Goal: Information Seeking & Learning: Learn about a topic

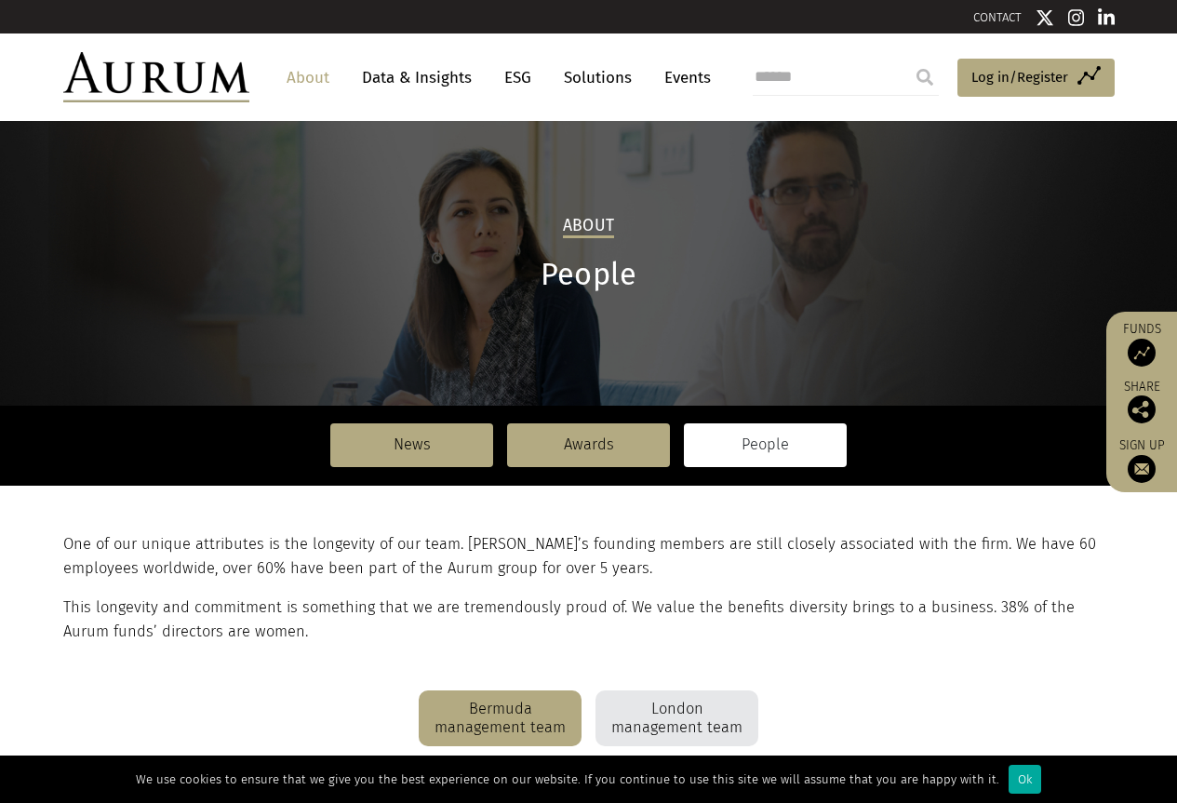
scroll to position [93, 0]
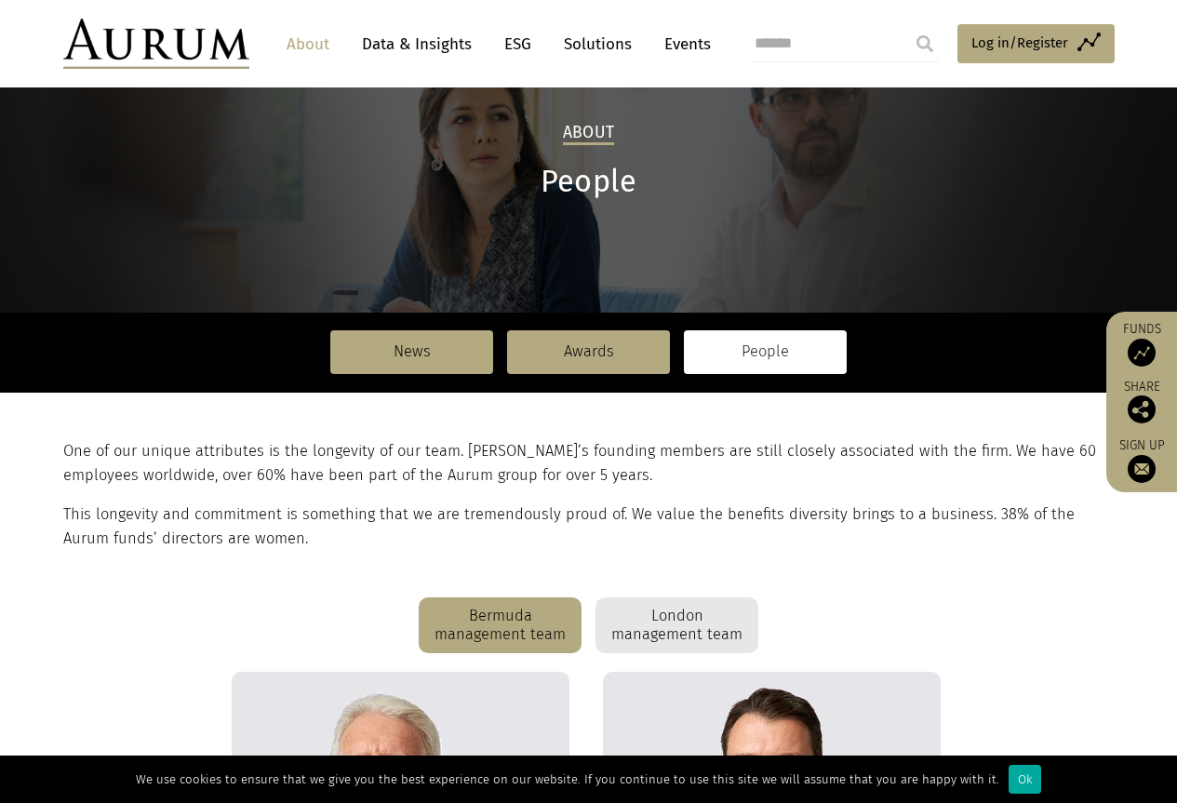
click at [724, 616] on div "London management team" at bounding box center [676, 625] width 163 height 56
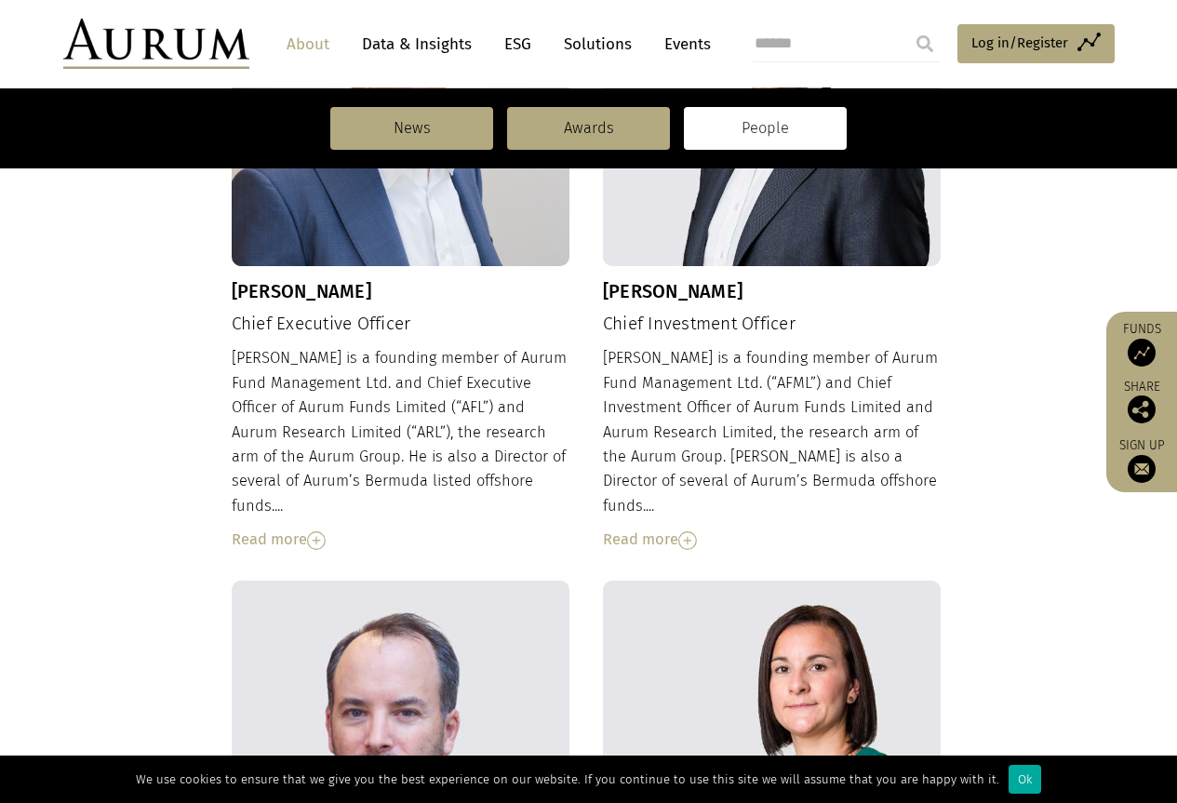
scroll to position [651, 0]
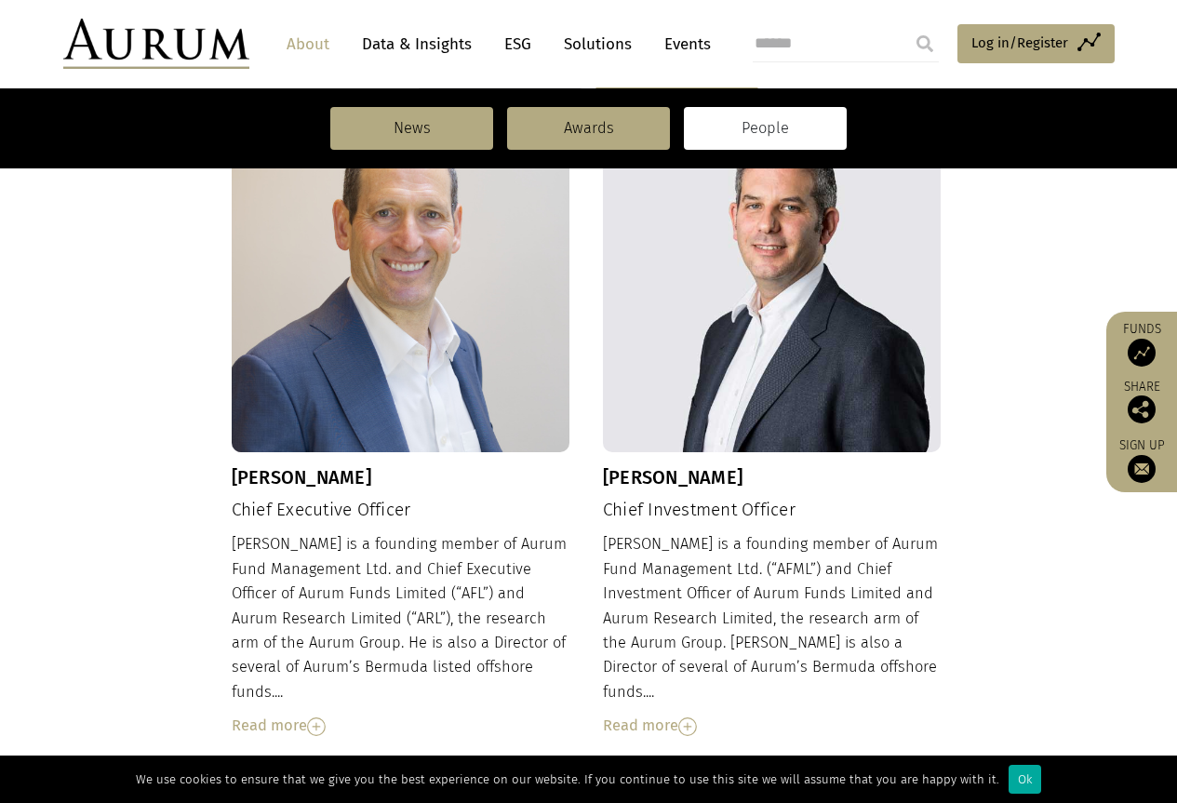
click at [657, 472] on h3 "[PERSON_NAME]" at bounding box center [772, 477] width 339 height 22
click at [661, 714] on div "Read more" at bounding box center [772, 726] width 339 height 24
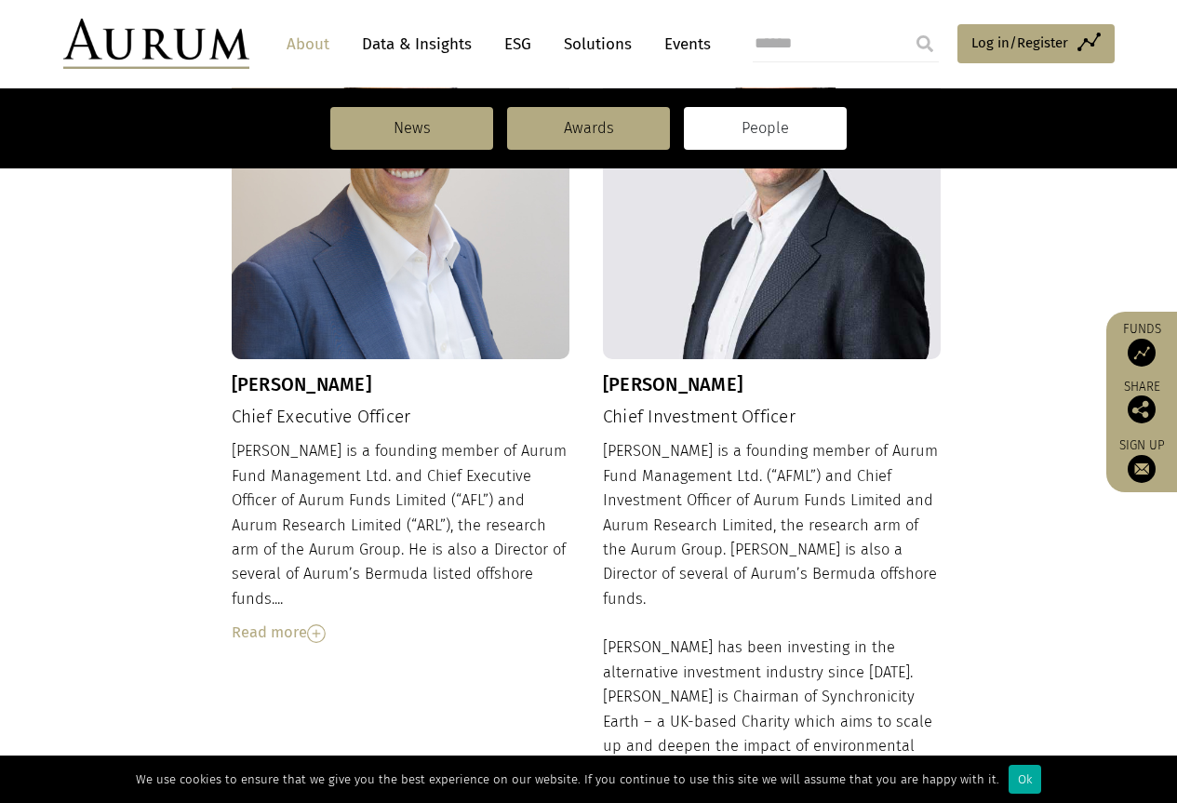
scroll to position [837, 0]
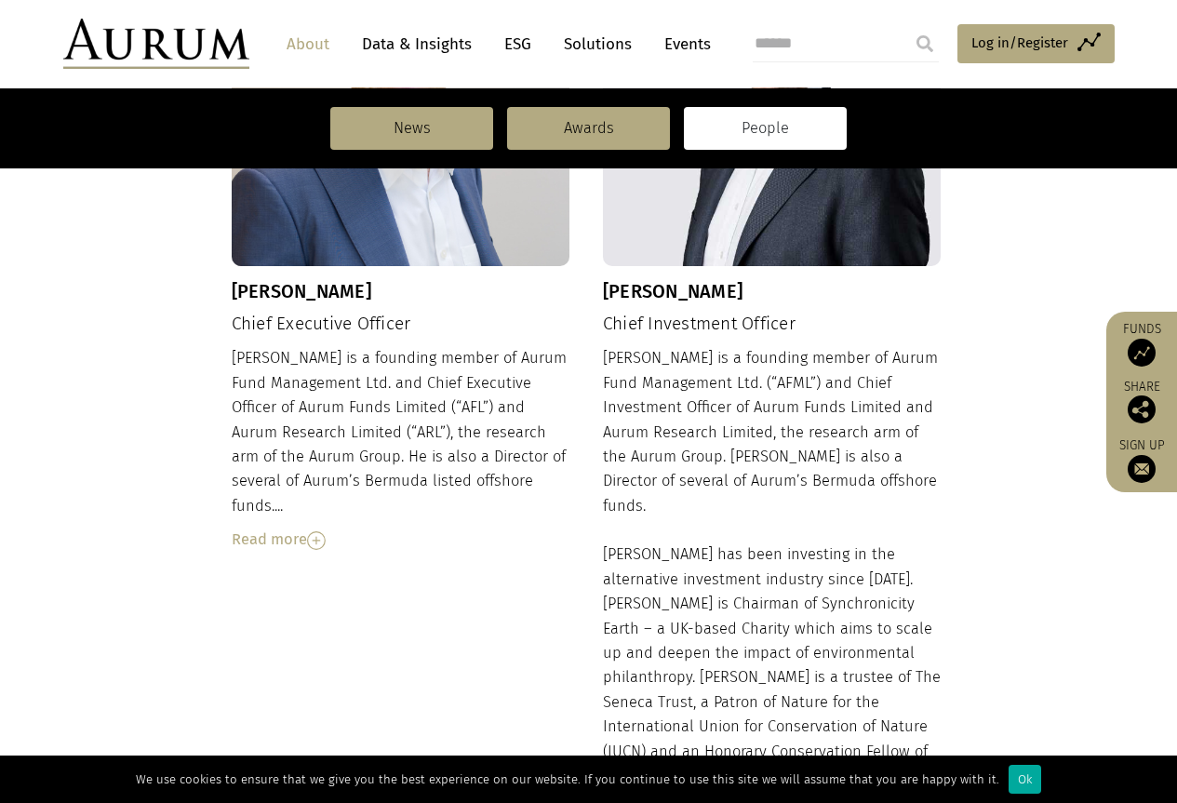
click at [621, 324] on h4 "Chief Investment Officer" at bounding box center [772, 324] width 339 height 21
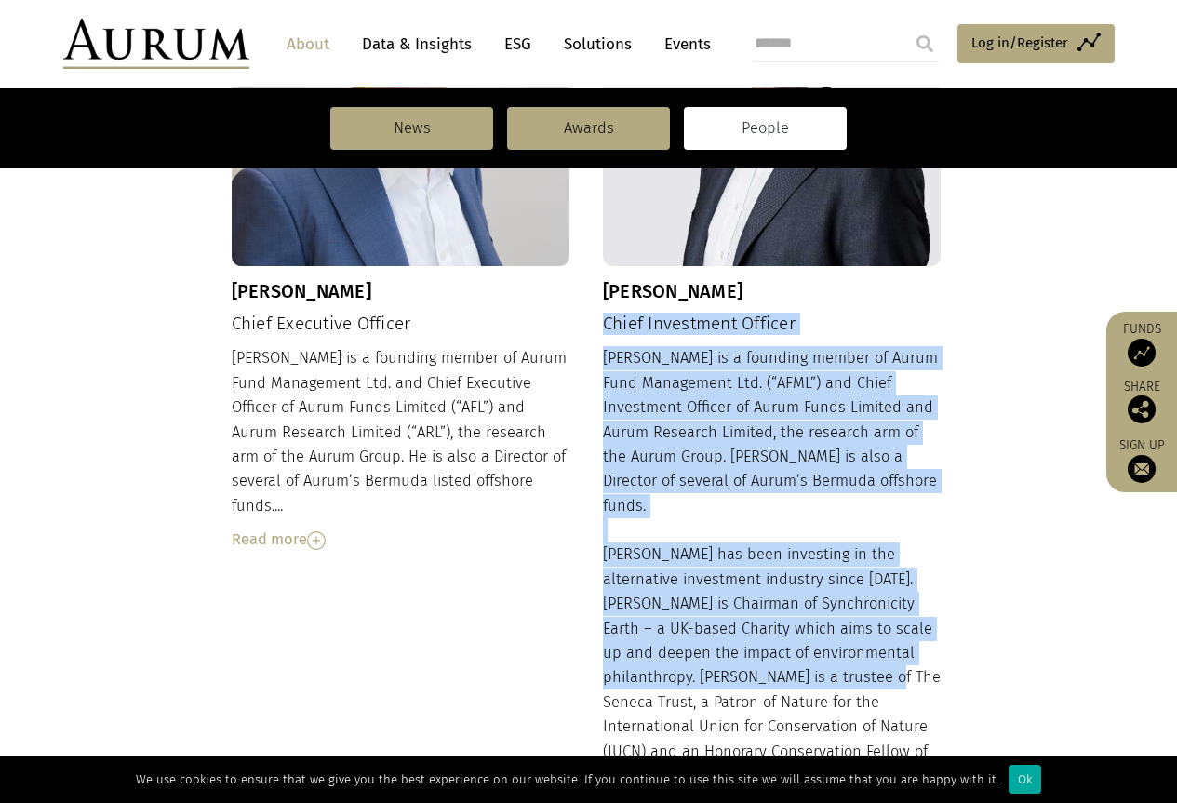
drag, startPoint x: 603, startPoint y: 322, endPoint x: 852, endPoint y: 664, distance: 423.6
click at [852, 664] on div "[PERSON_NAME] Chief Investment Officer [PERSON_NAME] is a founding member of Au…" at bounding box center [772, 411] width 339 height 969
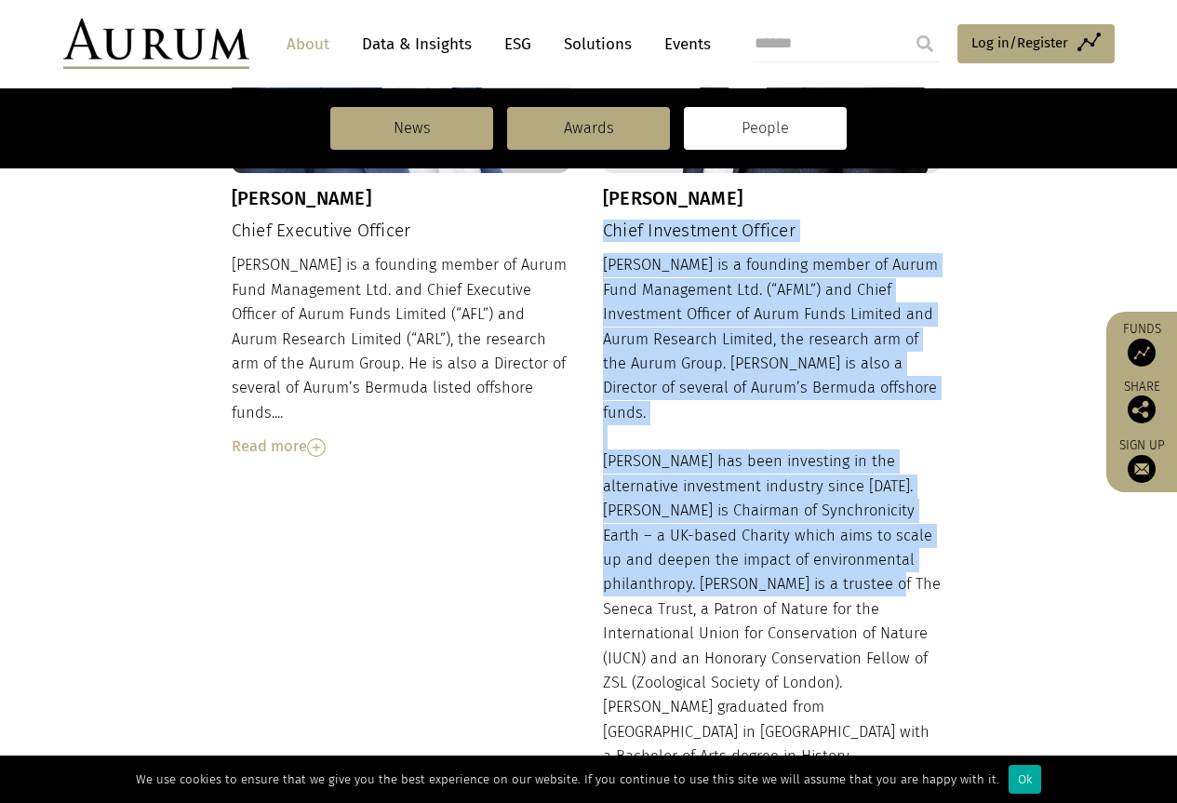
click at [793, 394] on div "[PERSON_NAME] is a founding member of Aurum Fund Management Ltd. (“AFML”) and C…" at bounding box center [772, 528] width 339 height 550
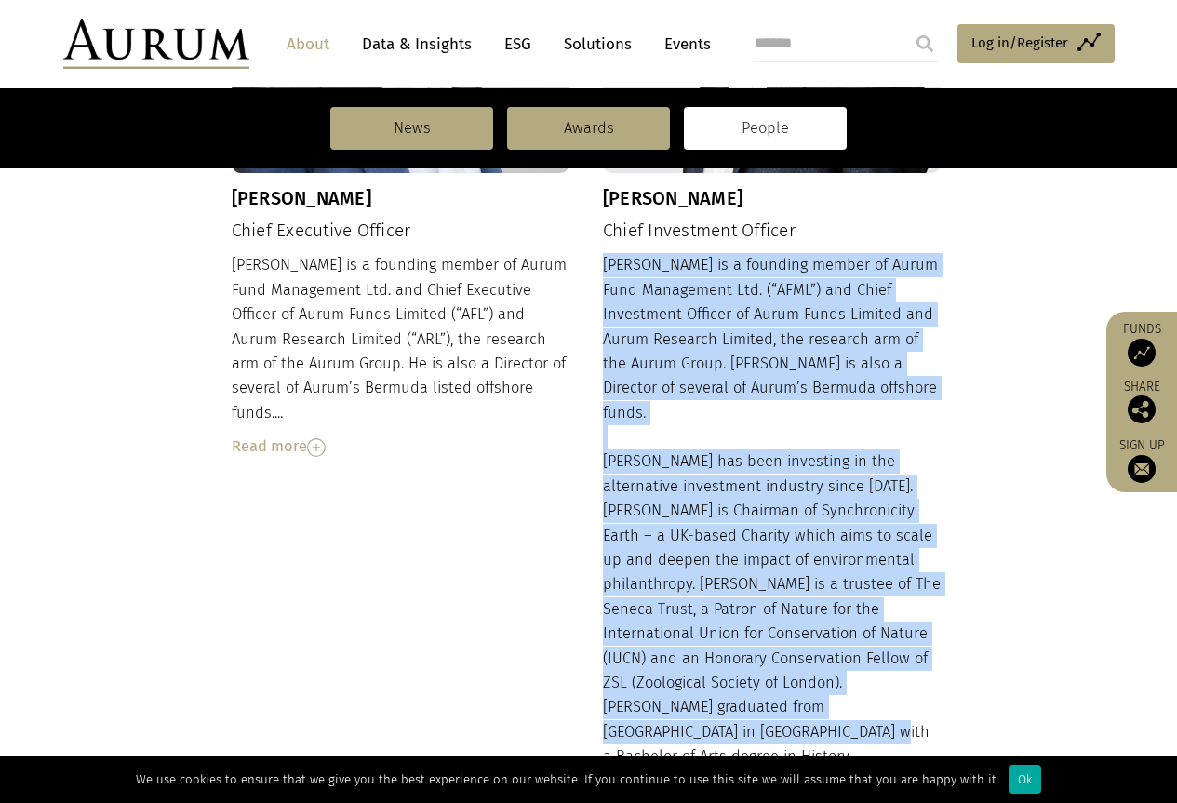
drag, startPoint x: 603, startPoint y: 263, endPoint x: 940, endPoint y: 686, distance: 540.3
click at [940, 686] on div "[PERSON_NAME] is a founding member of Aurum Fund Management Ltd. (“AFML”) and C…" at bounding box center [772, 528] width 339 height 550
copy div "[PERSON_NAME] is a founding member of Aurum Fund Management Ltd. (“AFML”) and C…"
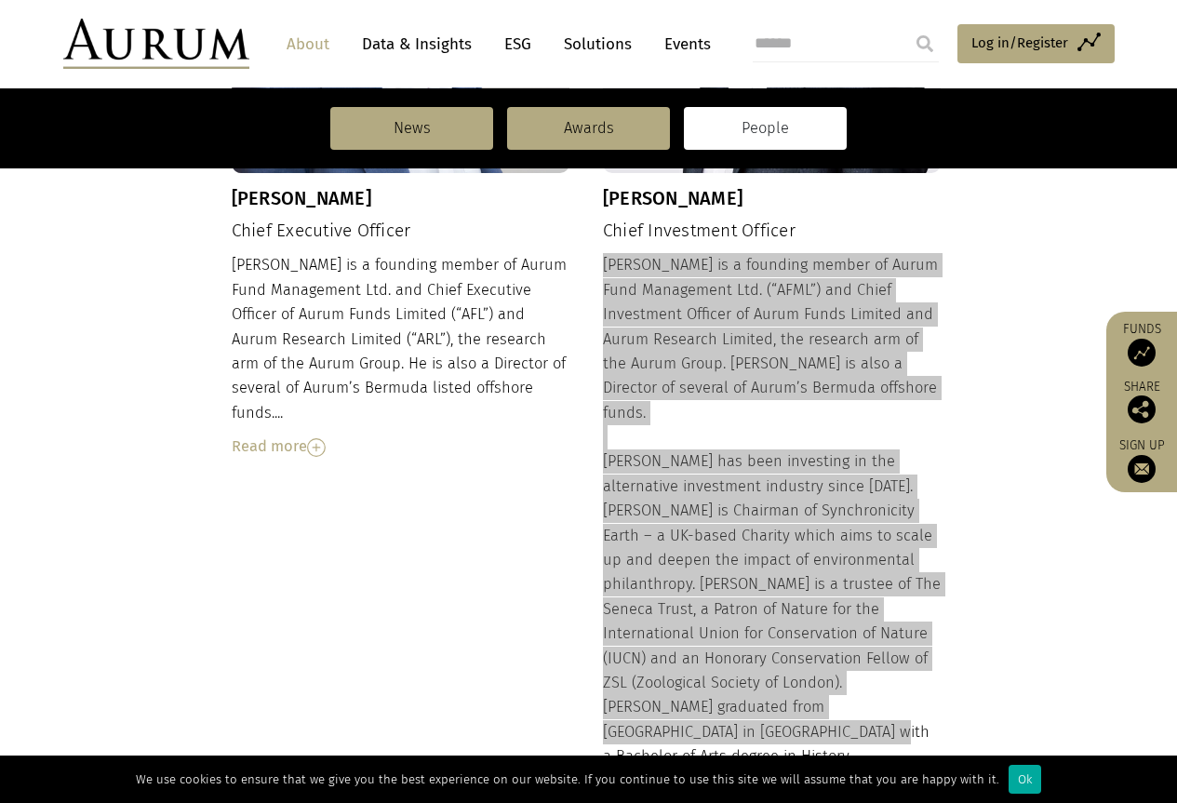
scroll to position [651, 0]
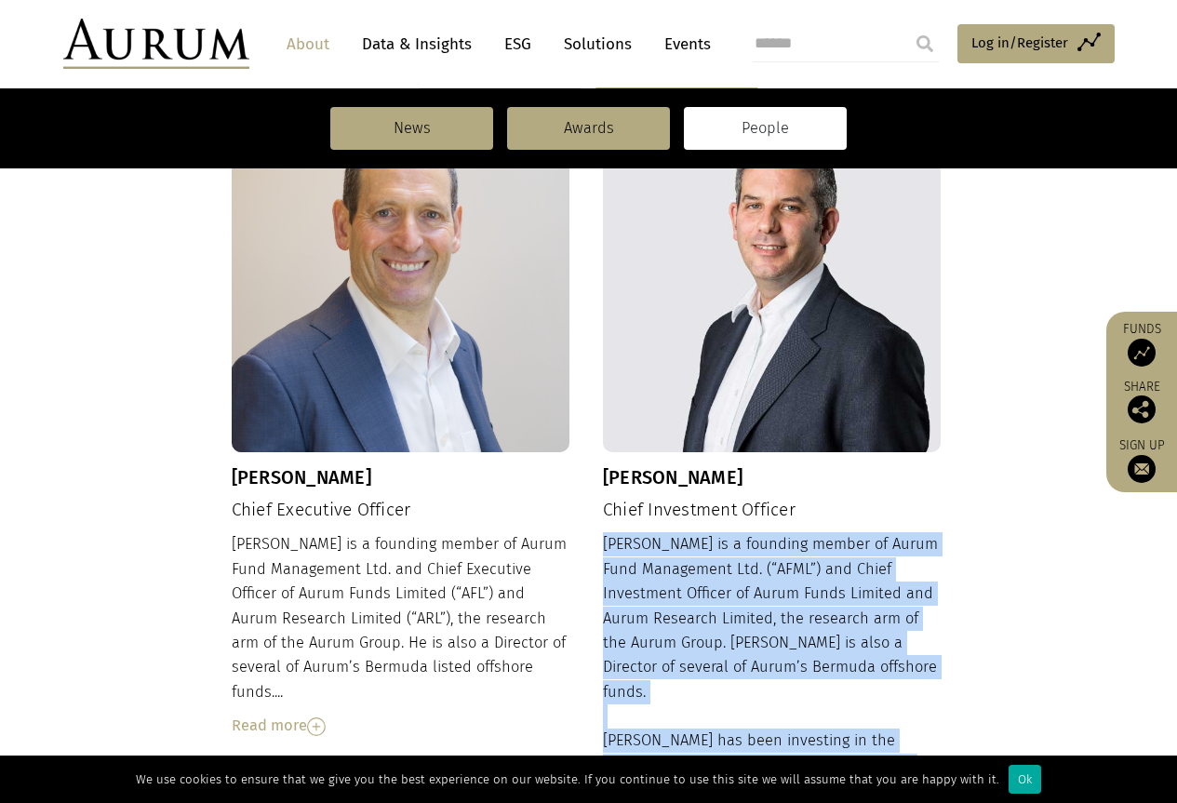
click at [800, 334] on img at bounding box center [772, 283] width 339 height 339
